Goal: Information Seeking & Learning: Learn about a topic

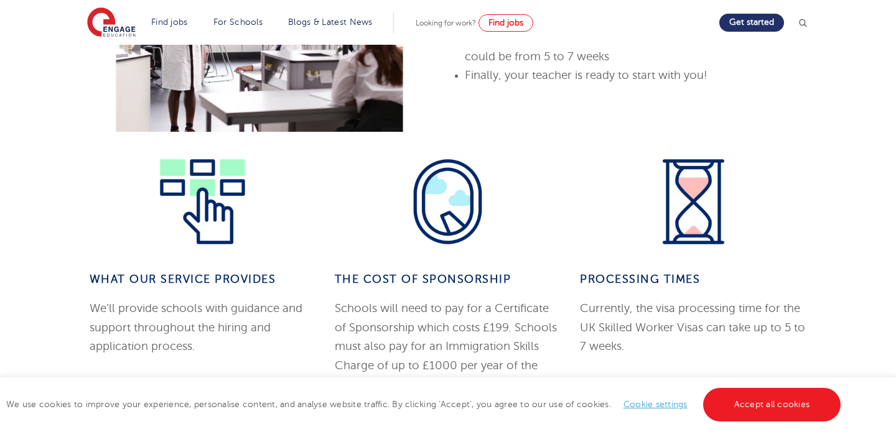
scroll to position [1047, 0]
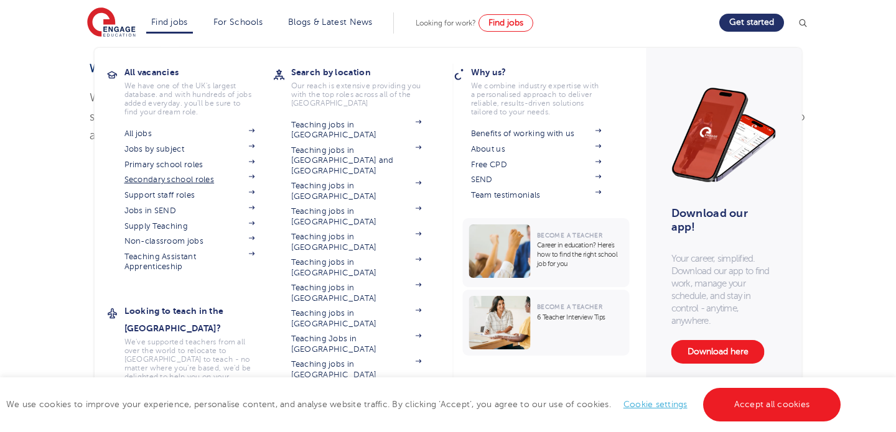
click at [144, 184] on link "Secondary school roles" at bounding box center [189, 180] width 131 height 10
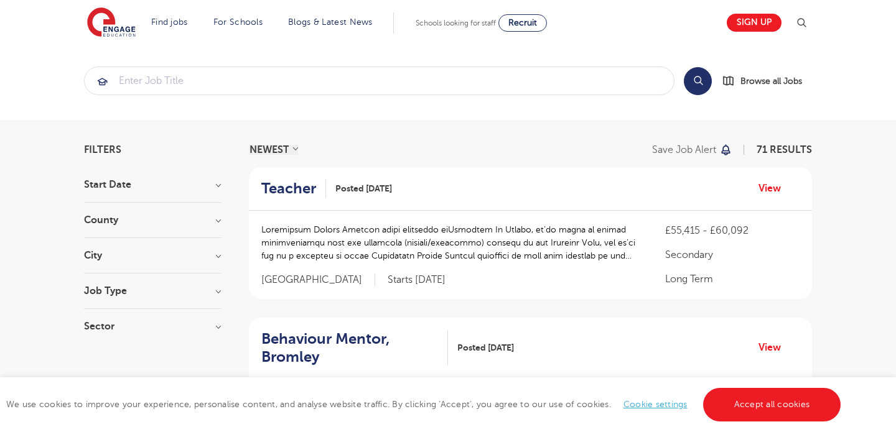
scroll to position [3, 0]
click at [114, 299] on div "Job Type Long Term 45 Daily Supply 11 Support Services 7 SEND 6 Permanent 2" at bounding box center [152, 297] width 137 height 23
click at [107, 289] on h3 "Job Type" at bounding box center [152, 291] width 137 height 10
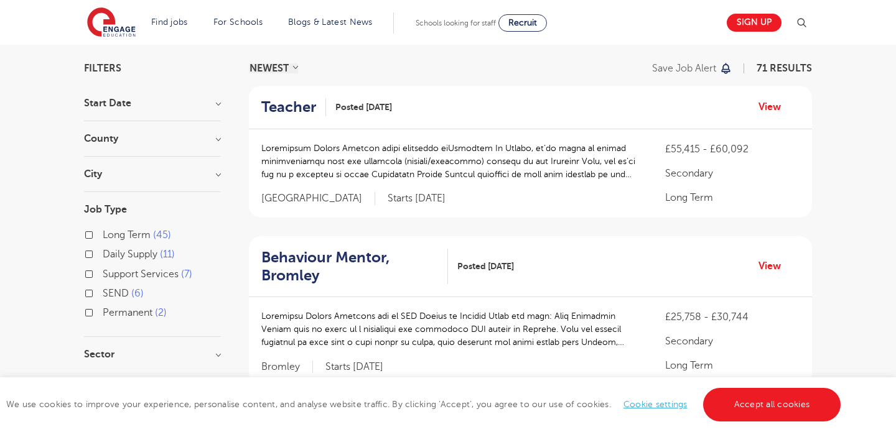
scroll to position [113, 0]
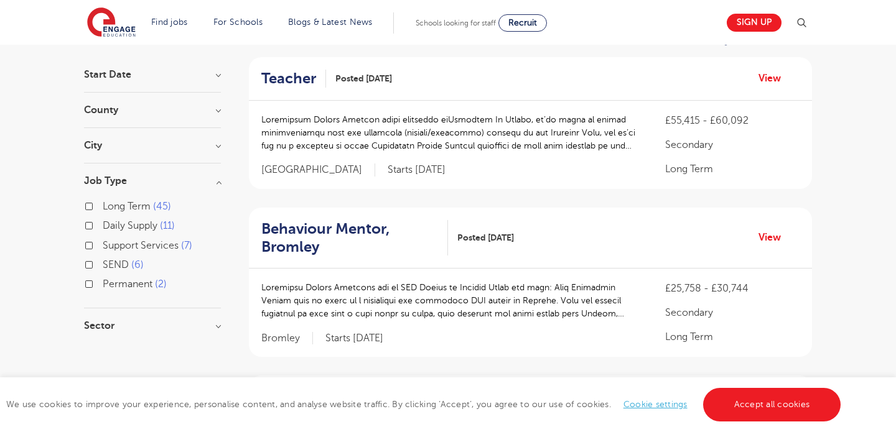
click at [95, 315] on section "Start Date November 38 [DATE] [DATE] Show more County [GEOGRAPHIC_DATA] 20 [GEO…" at bounding box center [152, 207] width 137 height 274
click at [95, 322] on h3 "Sector" at bounding box center [152, 326] width 137 height 10
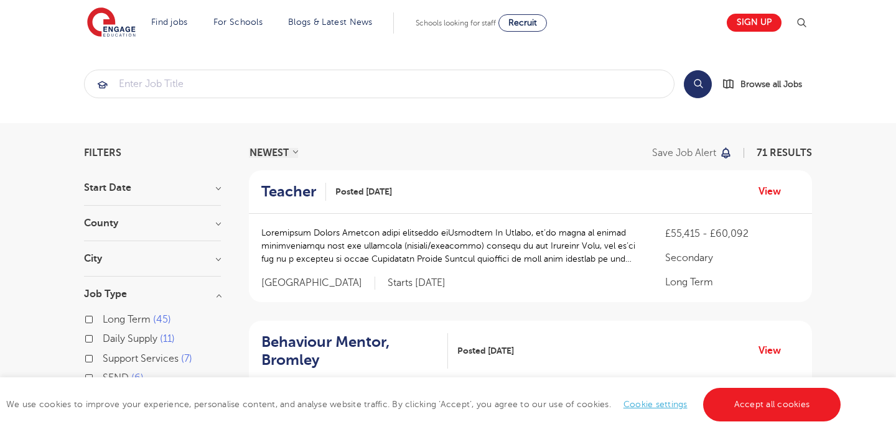
scroll to position [0, 0]
click at [114, 231] on div "County [GEOGRAPHIC_DATA] 20 [GEOGRAPHIC_DATA] 5 [GEOGRAPHIC_DATA] 5 [GEOGRAPHIC…" at bounding box center [152, 229] width 137 height 23
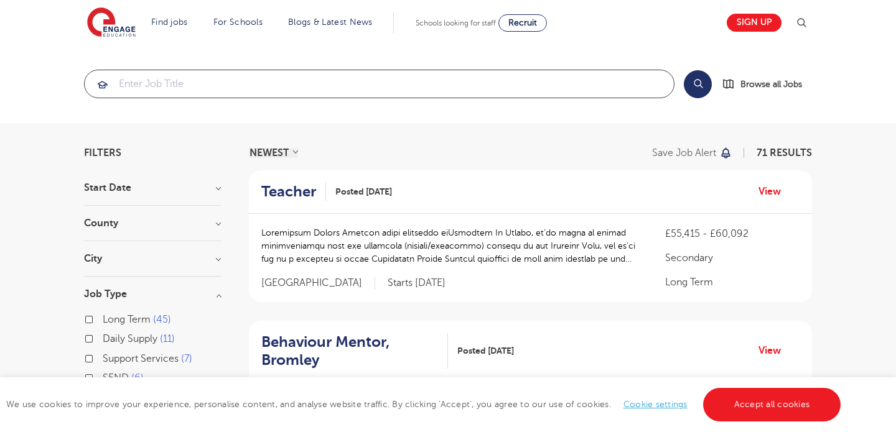
click at [543, 96] on input "search" at bounding box center [379, 83] width 589 height 27
click button "Submit" at bounding box center [0, 0] width 0 height 0
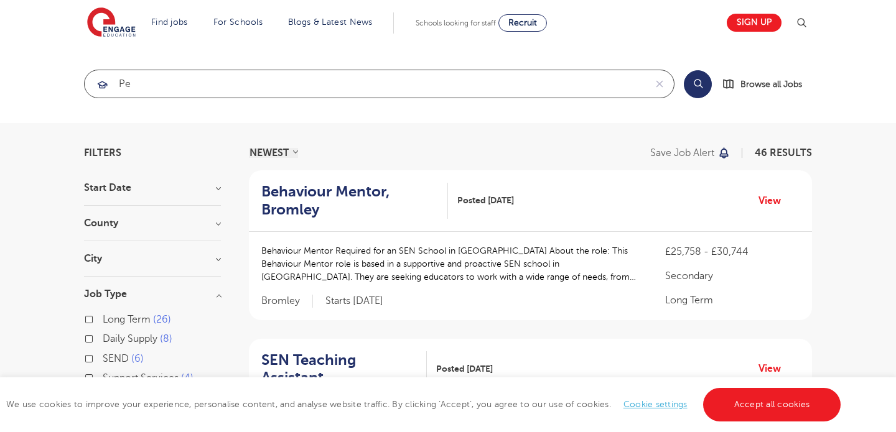
click at [140, 81] on input "pe" at bounding box center [365, 83] width 560 height 27
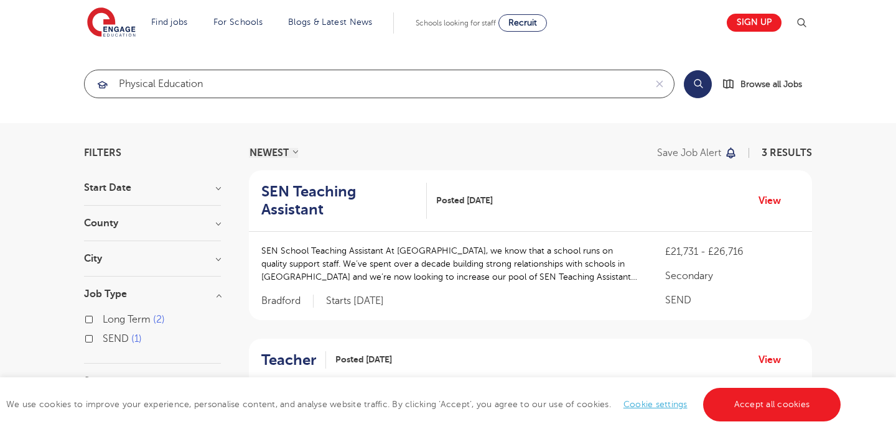
type input "physical education"
click button "Submit" at bounding box center [0, 0] width 0 height 0
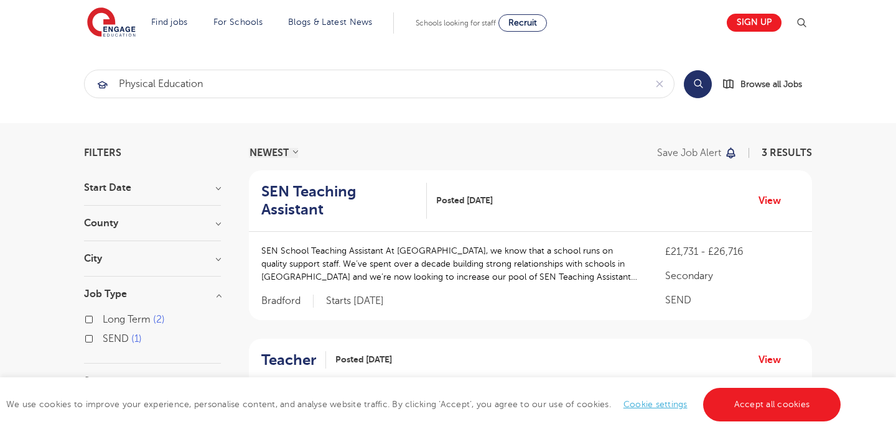
click at [694, 88] on button "Search" at bounding box center [698, 84] width 28 height 28
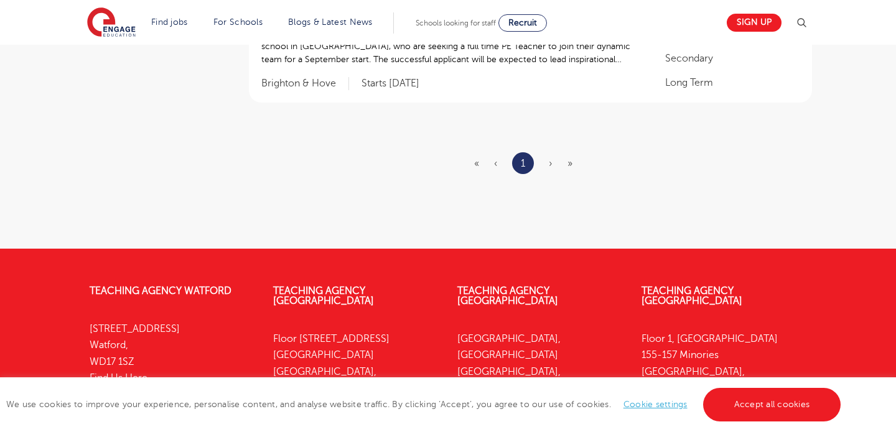
scroll to position [531, 0]
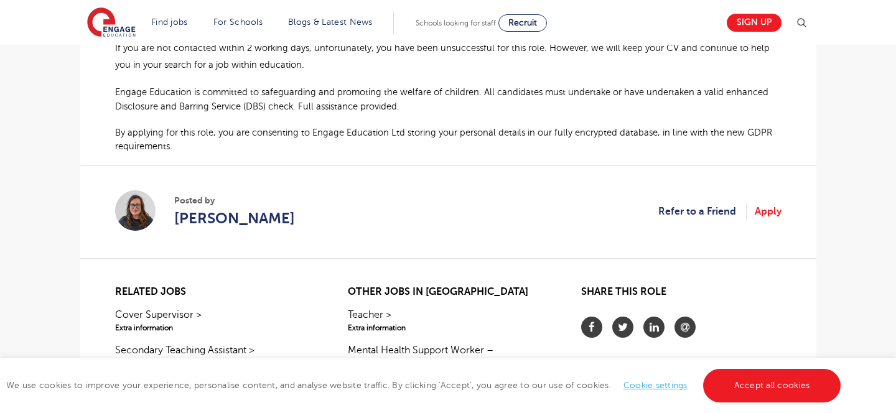
scroll to position [769, 0]
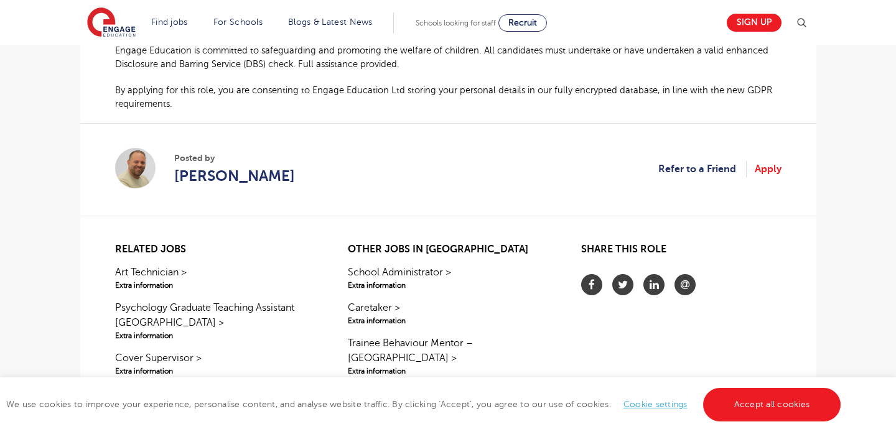
scroll to position [822, 0]
